Goal: Navigation & Orientation: Find specific page/section

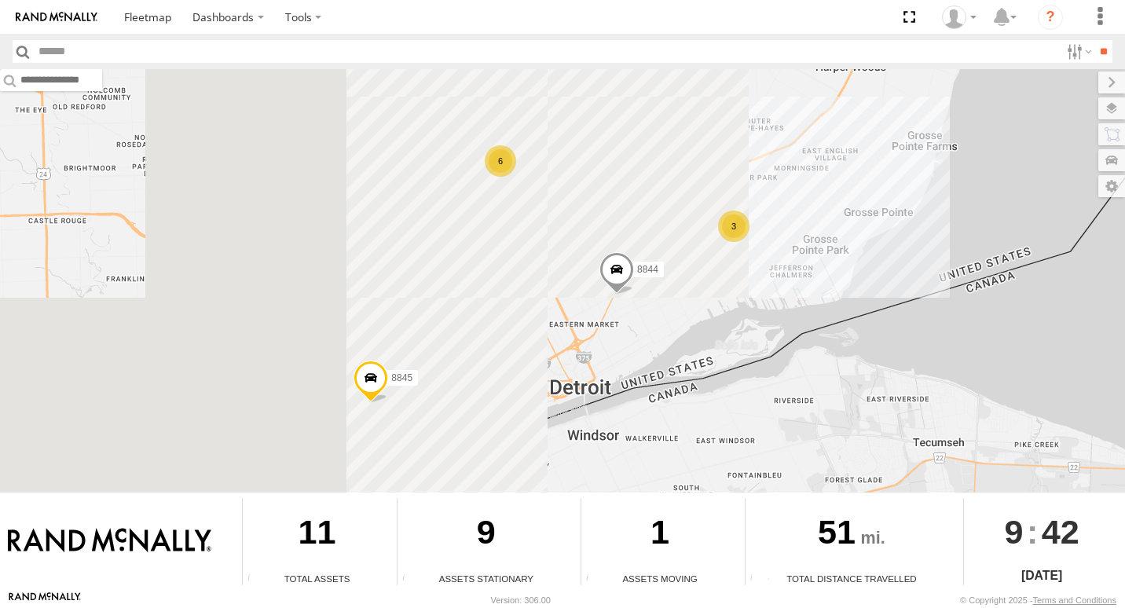
drag, startPoint x: 723, startPoint y: 221, endPoint x: 744, endPoint y: 231, distance: 22.8
click at [731, 227] on div "3" at bounding box center [733, 226] width 31 height 31
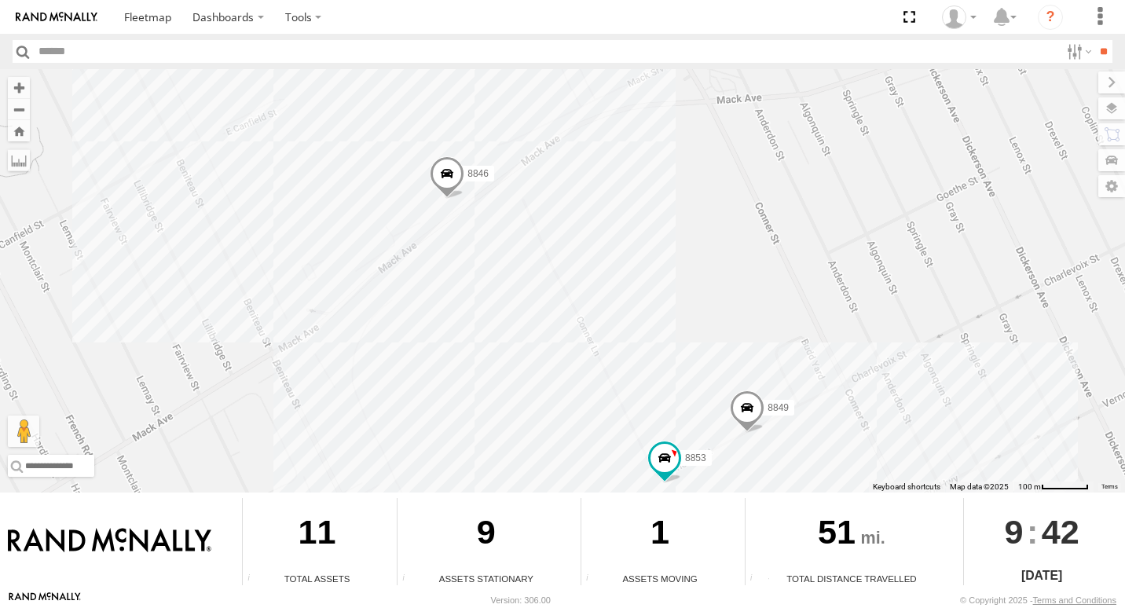
drag, startPoint x: 575, startPoint y: 196, endPoint x: 613, endPoint y: 266, distance: 79.4
click at [613, 266] on div "8845 8844 8846 8853 8849" at bounding box center [562, 280] width 1125 height 423
drag, startPoint x: 17, startPoint y: 128, endPoint x: 32, endPoint y: 137, distance: 17.2
click at [17, 129] on button "Zoom Home" at bounding box center [19, 130] width 22 height 21
